Goal: Transaction & Acquisition: Purchase product/service

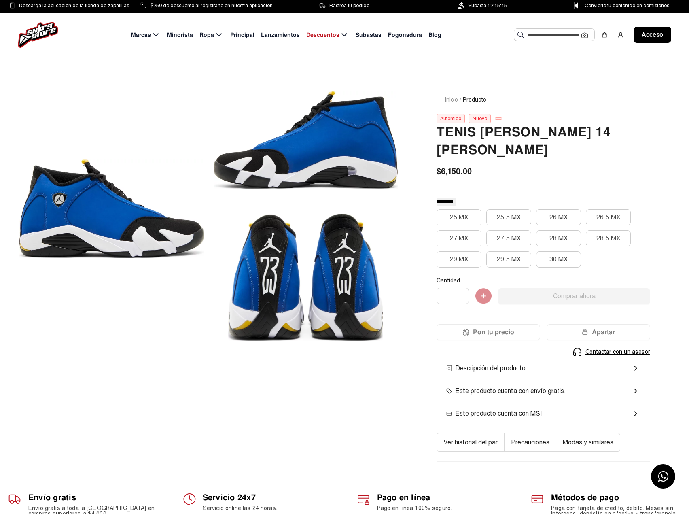
drag, startPoint x: 330, startPoint y: 245, endPoint x: 259, endPoint y: 242, distance: 71.2
click at [273, 243] on div at bounding box center [306, 278] width 184 height 128
click at [451, 234] on font "27 MX" at bounding box center [459, 238] width 19 height 8
click at [632, 363] on mat-icon "chevron_right" at bounding box center [635, 368] width 10 height 10
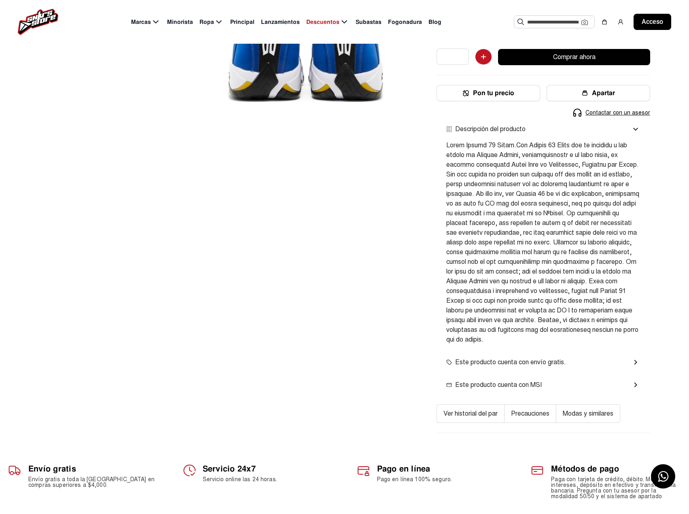
scroll to position [243, 0]
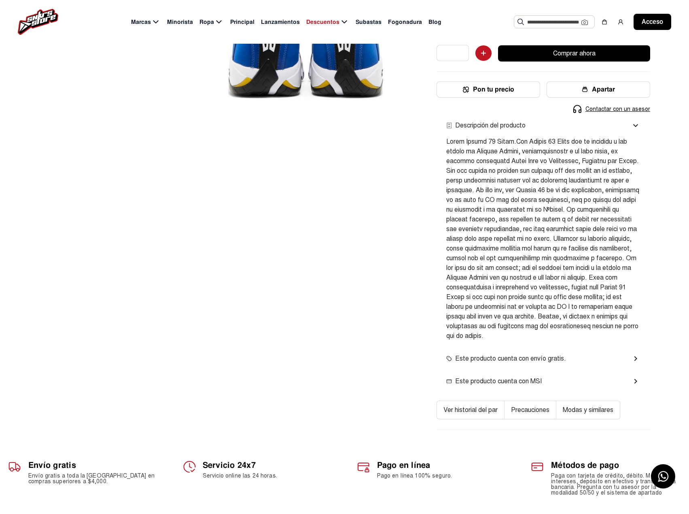
click at [498, 354] on font "Este producto cuenta con envío gratis." at bounding box center [510, 358] width 111 height 8
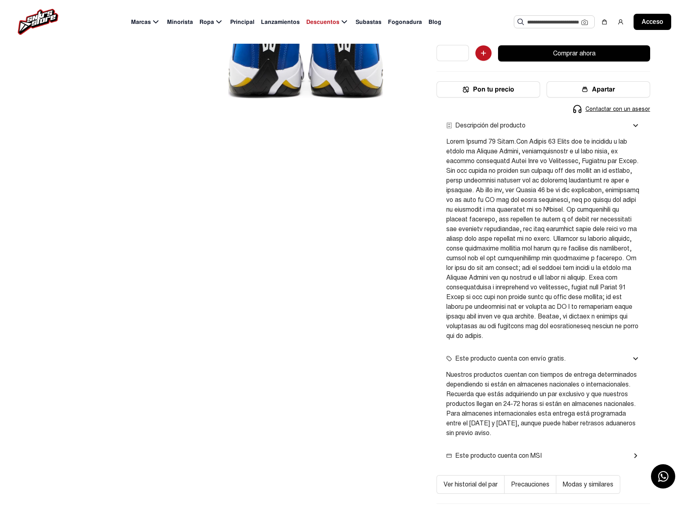
click at [477, 451] on font "Este producto cuenta con MSI" at bounding box center [498, 455] width 87 height 8
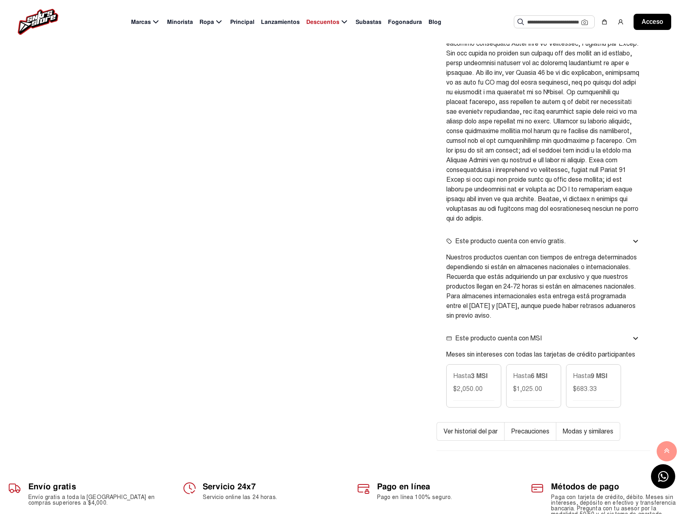
scroll to position [364, 0]
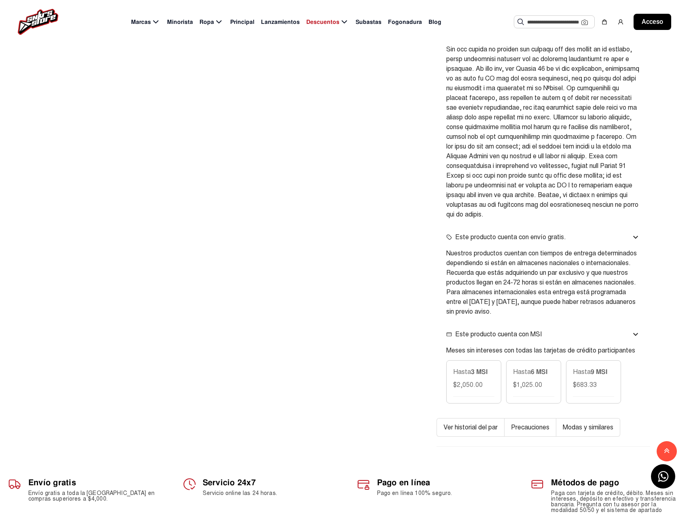
click at [595, 367] on font "9 MSI" at bounding box center [598, 371] width 17 height 8
click at [589, 380] on p "$683.33" at bounding box center [585, 385] width 24 height 10
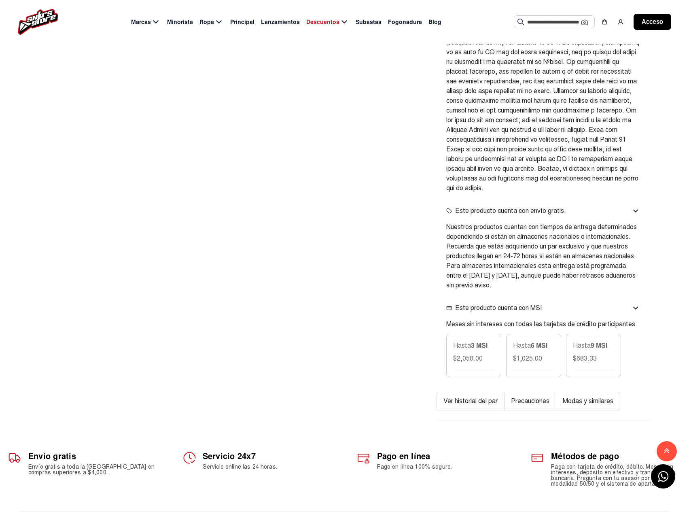
scroll to position [404, 0]
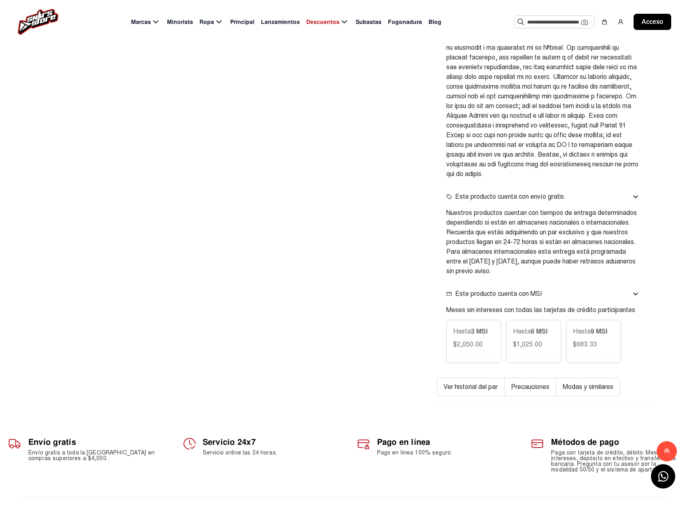
click at [461, 383] on font "Ver historial del par" at bounding box center [470, 387] width 54 height 8
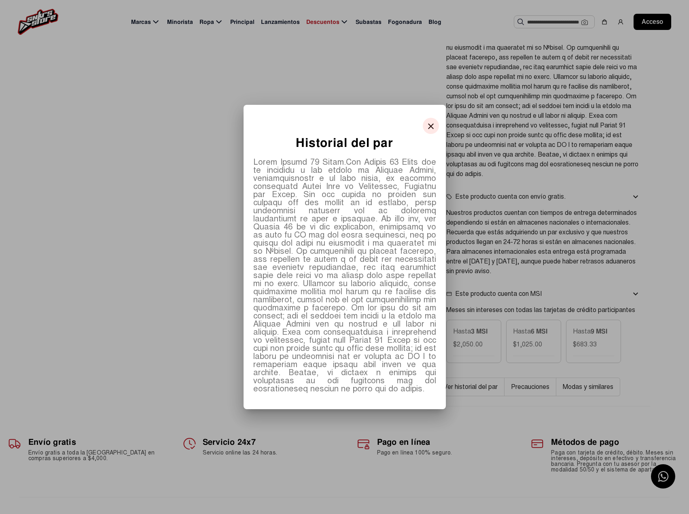
click at [430, 131] on mat-icon "close" at bounding box center [431, 126] width 10 height 10
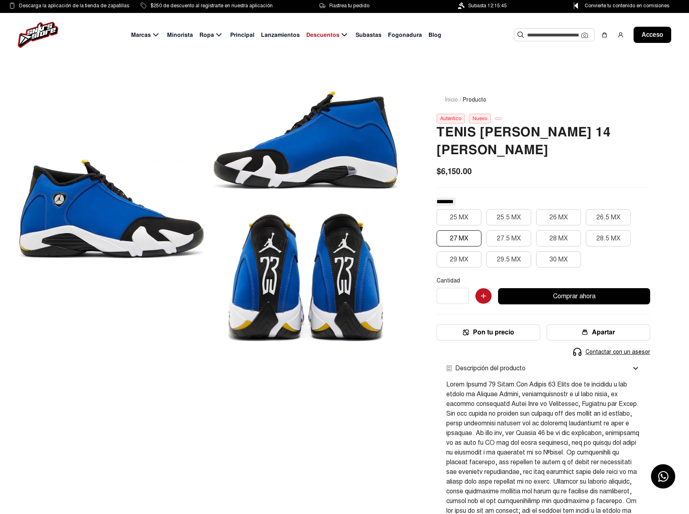
click at [457, 118] on font "Auténtico" at bounding box center [450, 119] width 21 height 6
click at [475, 119] on font "Nuevo" at bounding box center [479, 119] width 15 height 6
click at [457, 234] on font "27 MX" at bounding box center [459, 238] width 19 height 8
click at [532, 288] on button "Comprar ahora" at bounding box center [574, 296] width 152 height 16
